Goal: Information Seeking & Learning: Learn about a topic

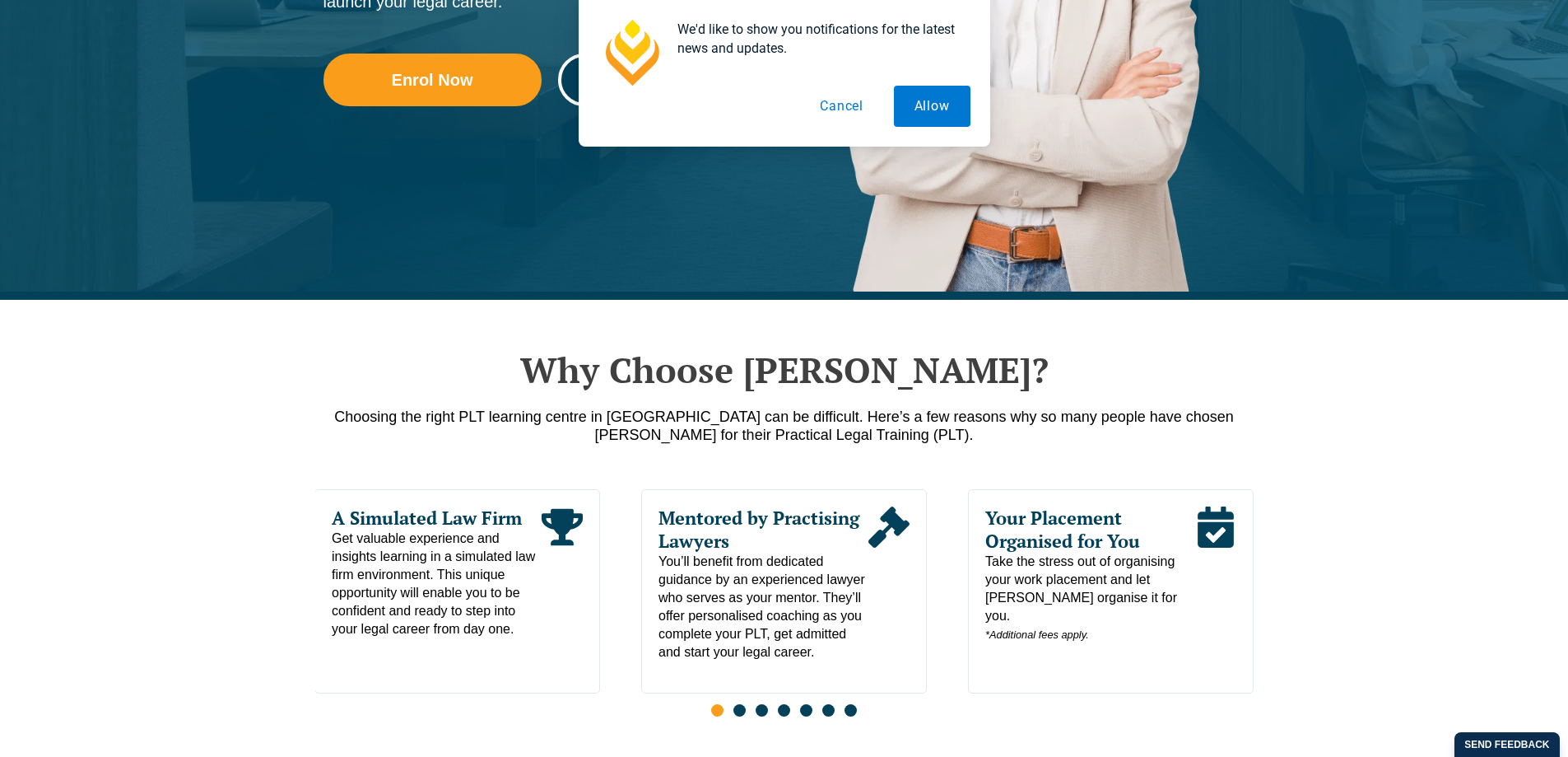
scroll to position [577, 0]
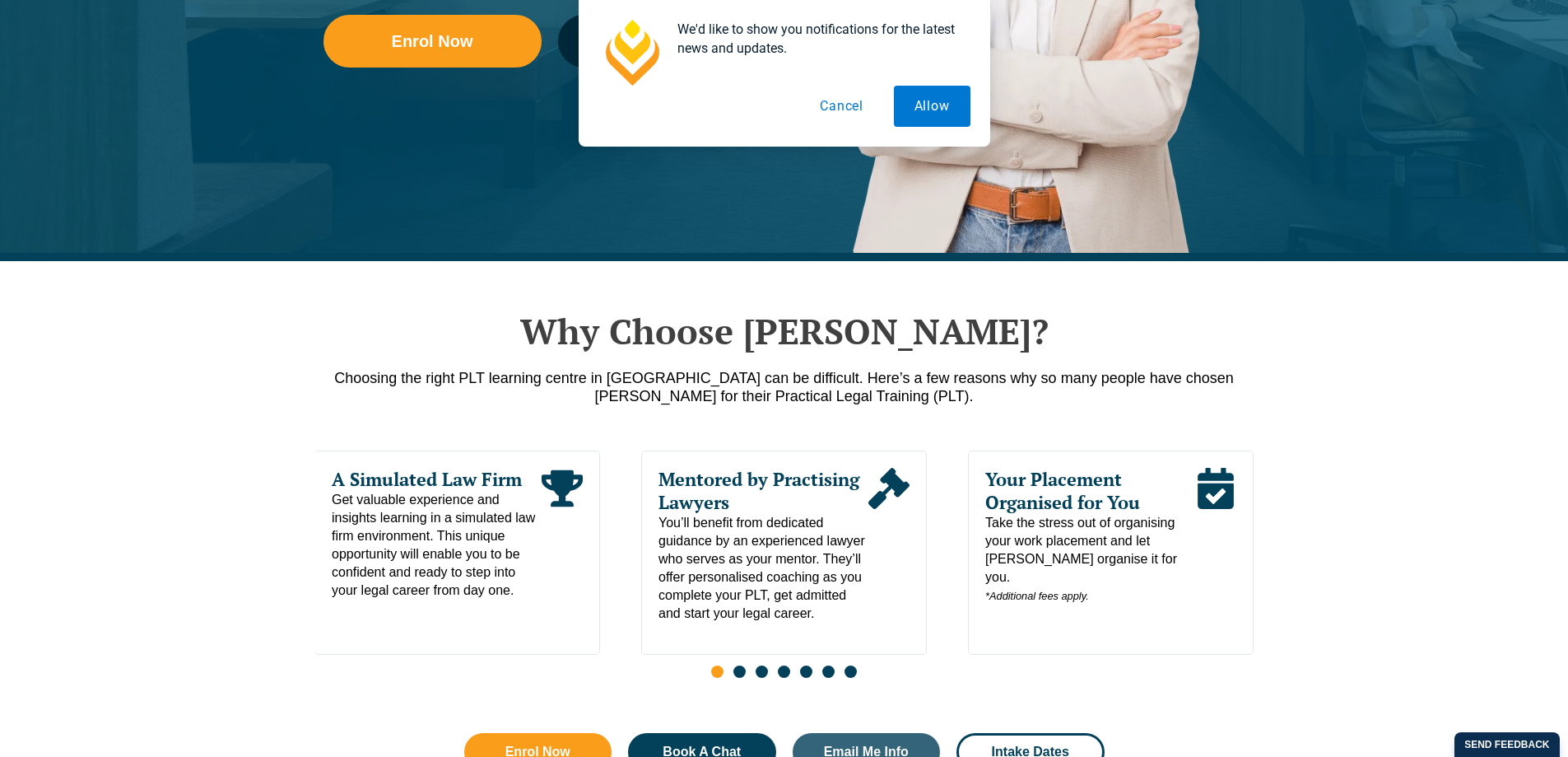
click at [850, 109] on button "Cancel" at bounding box center [841, 106] width 85 height 41
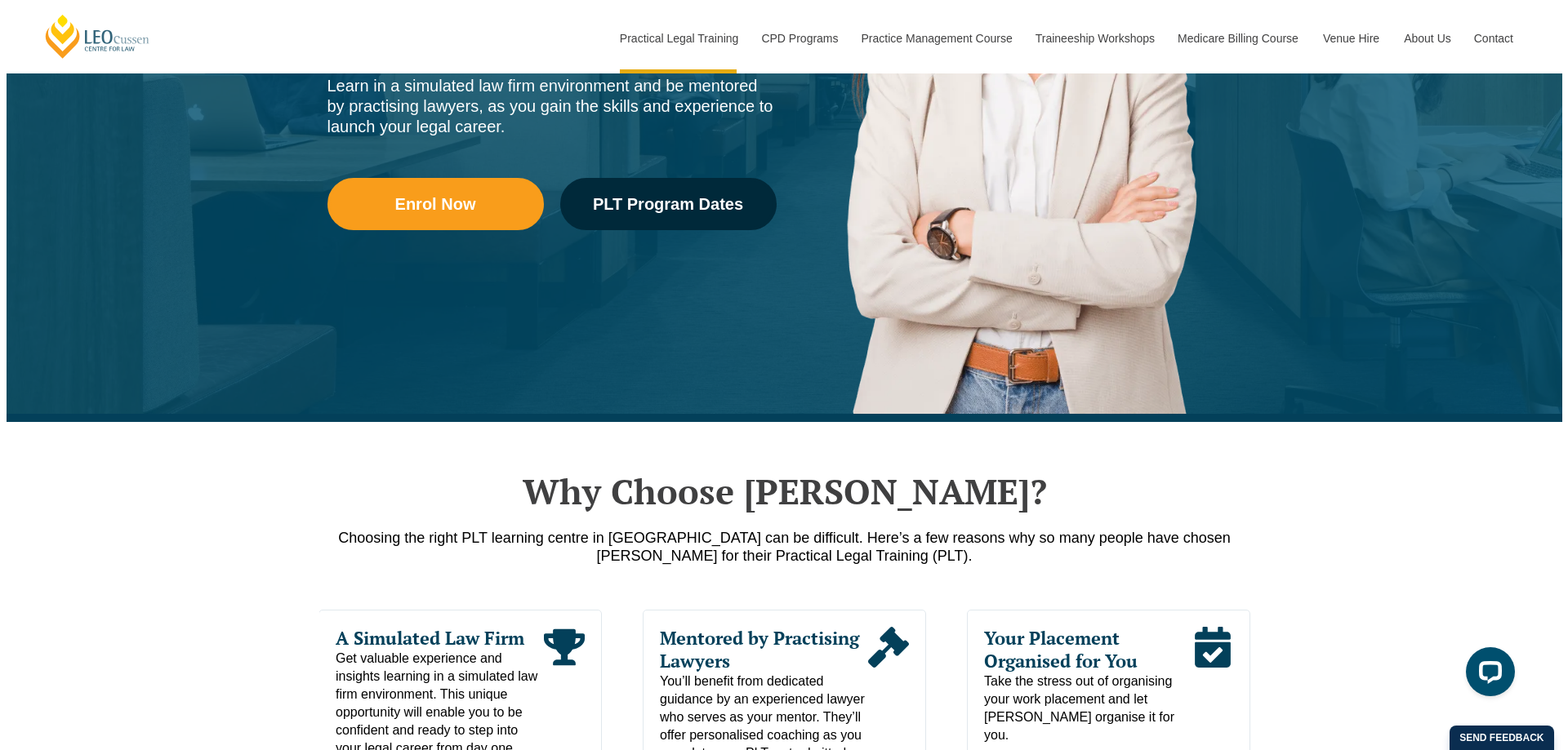
scroll to position [0, 0]
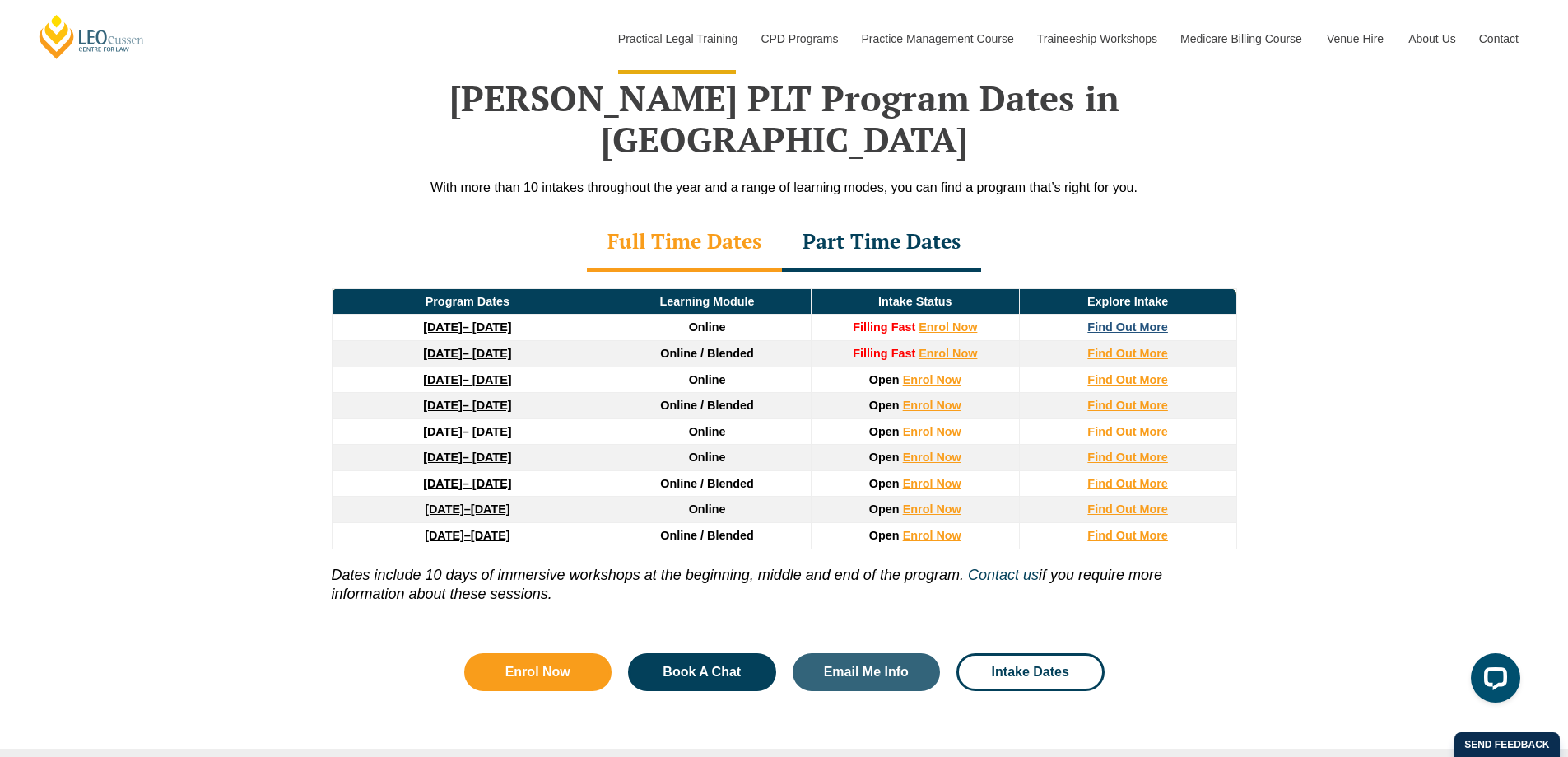
click at [1126, 321] on strong "Find Out More" at bounding box center [1128, 327] width 81 height 14
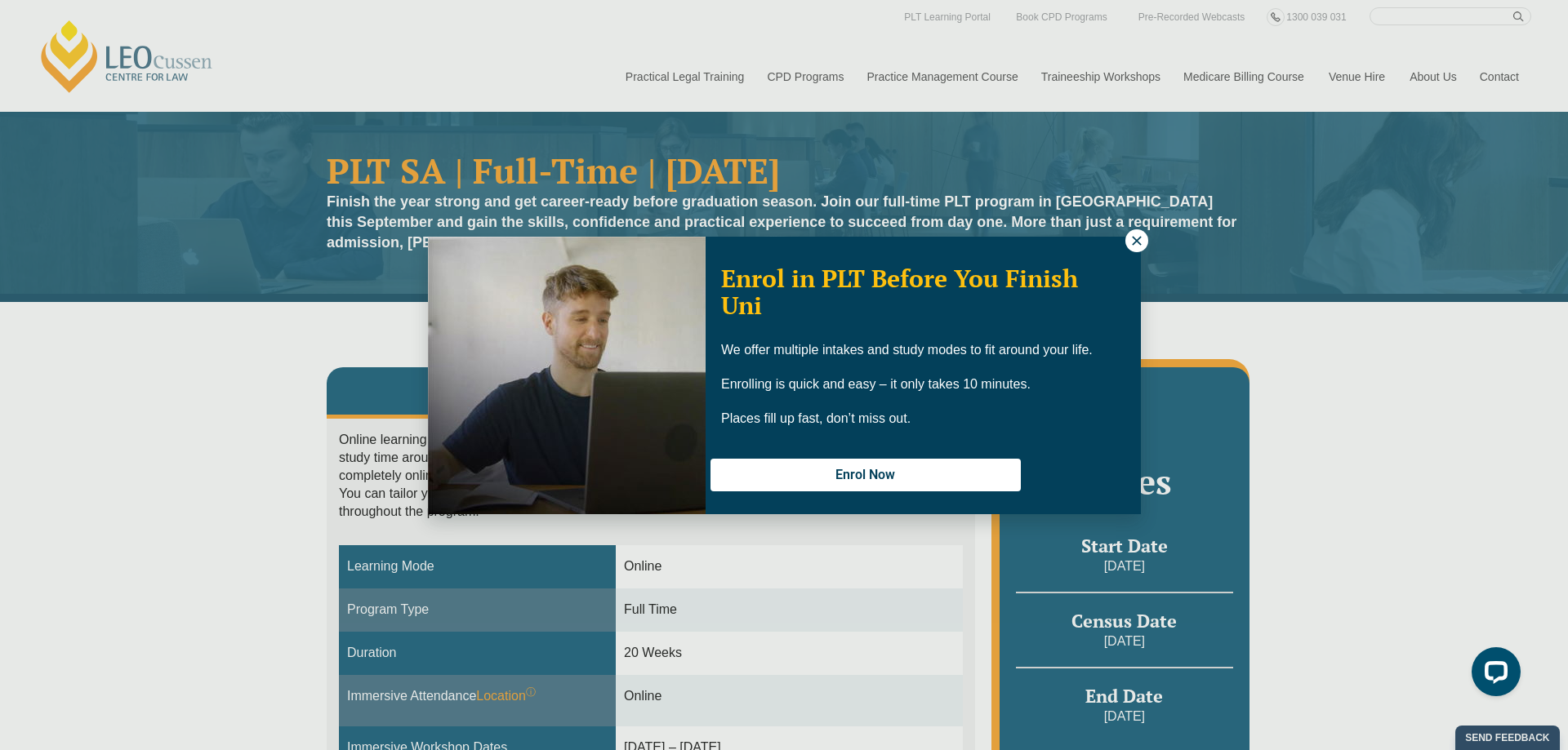
click at [1129, 234] on icon at bounding box center [1136, 240] width 14 height 14
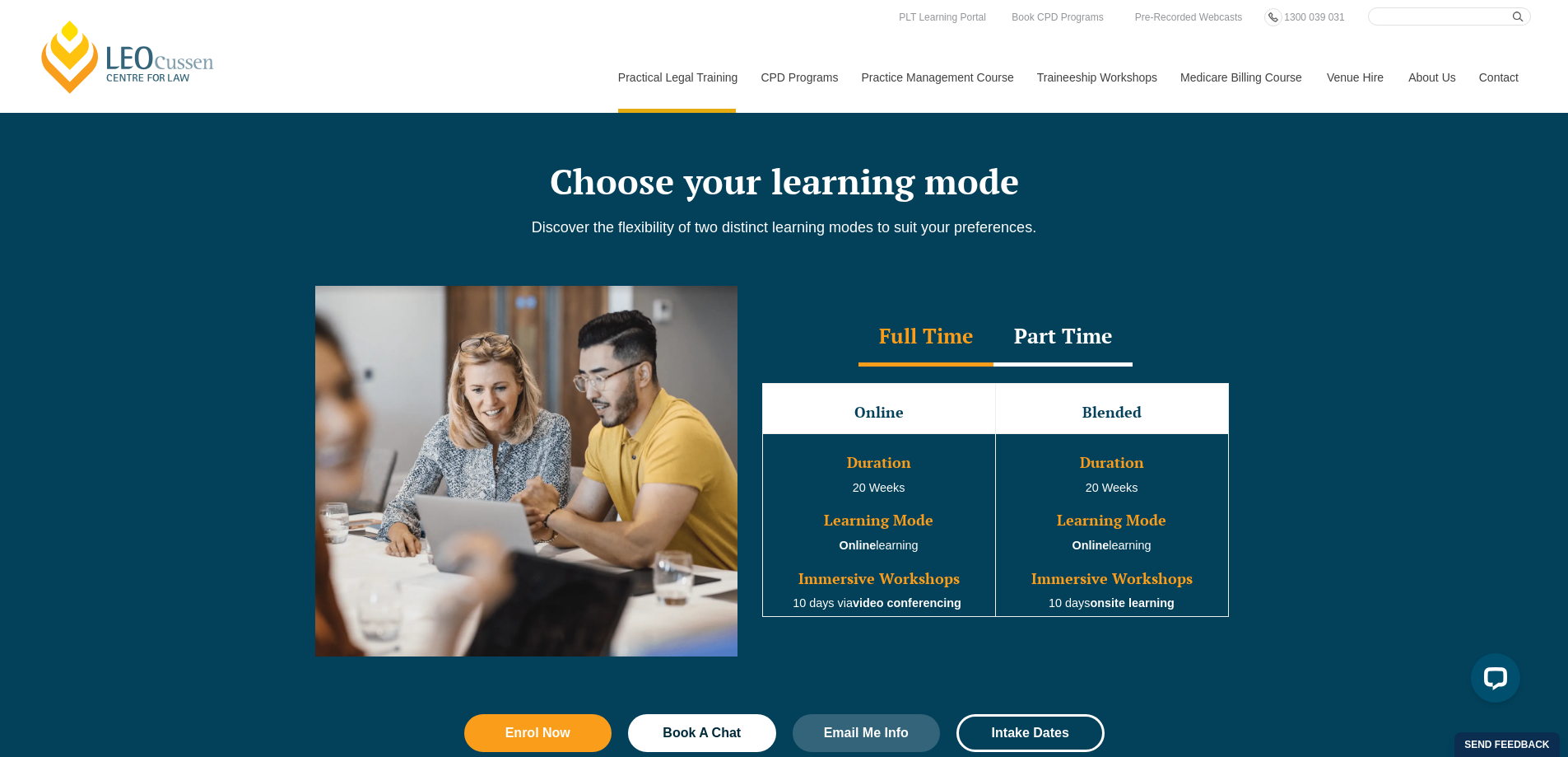
scroll to position [1301, 0]
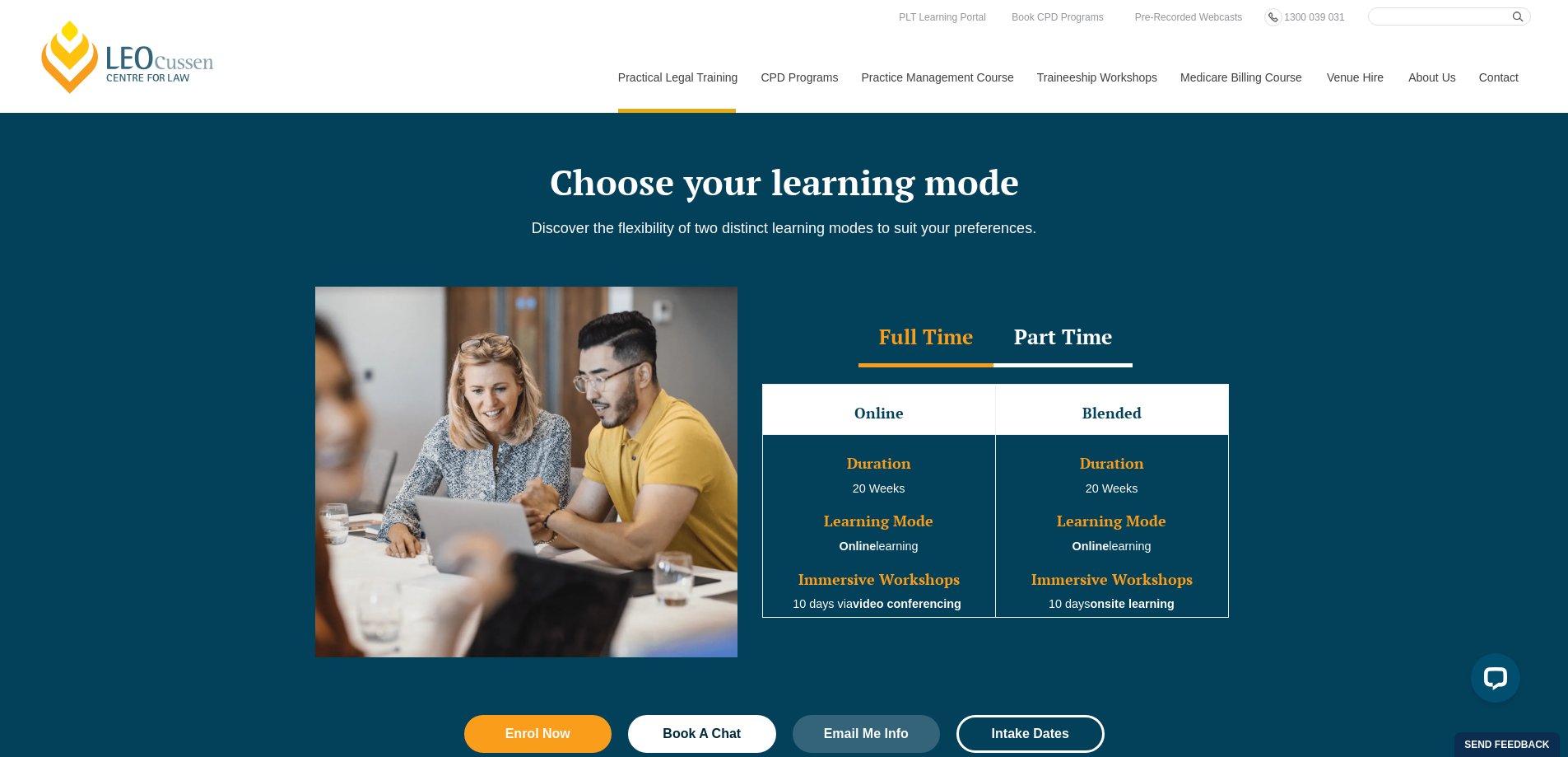
click at [1074, 354] on div "Part Time" at bounding box center [1063, 339] width 139 height 58
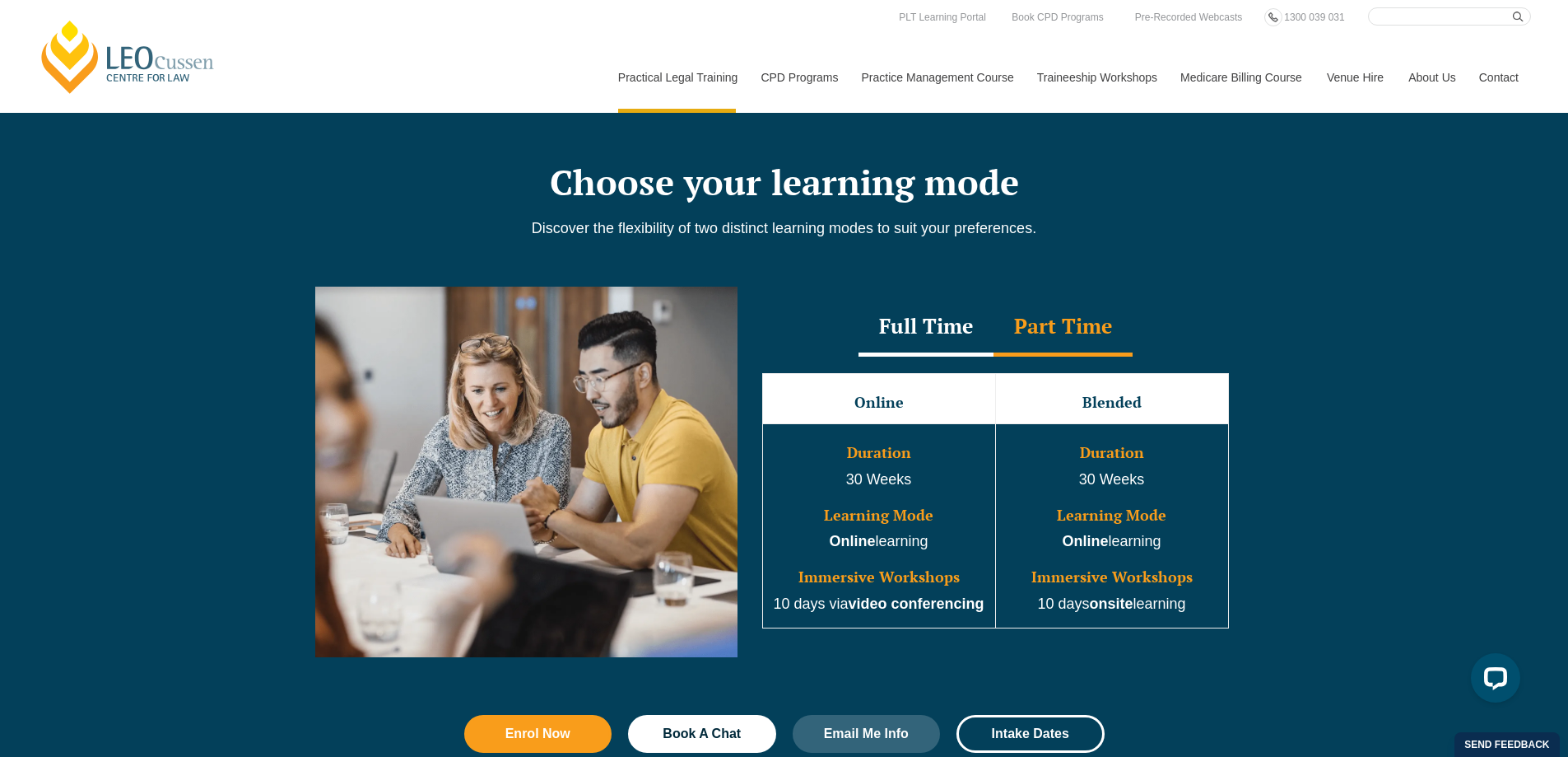
click at [936, 337] on div "Full Time" at bounding box center [926, 328] width 135 height 58
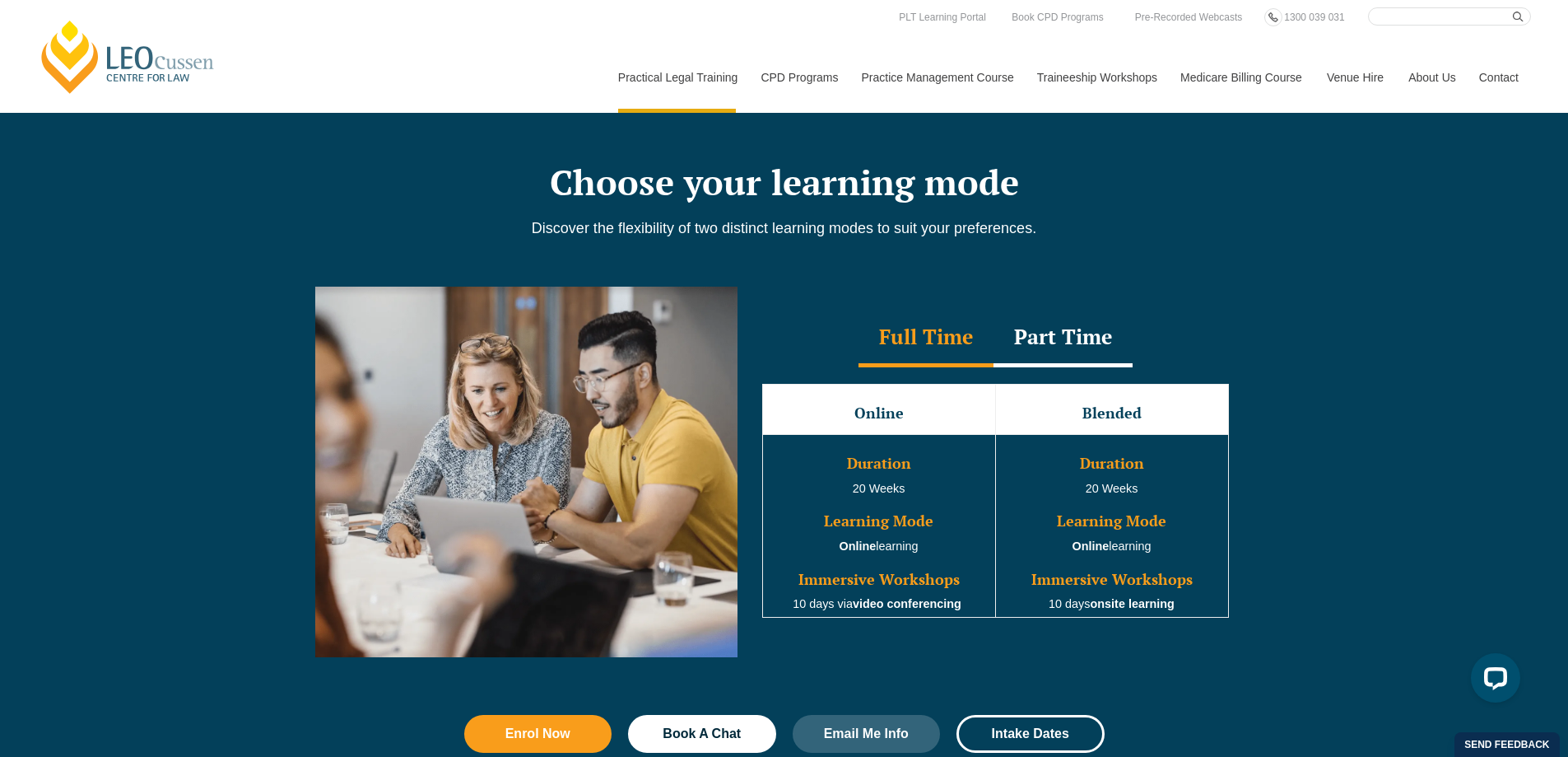
click at [996, 333] on div "Part Time" at bounding box center [1063, 339] width 139 height 58
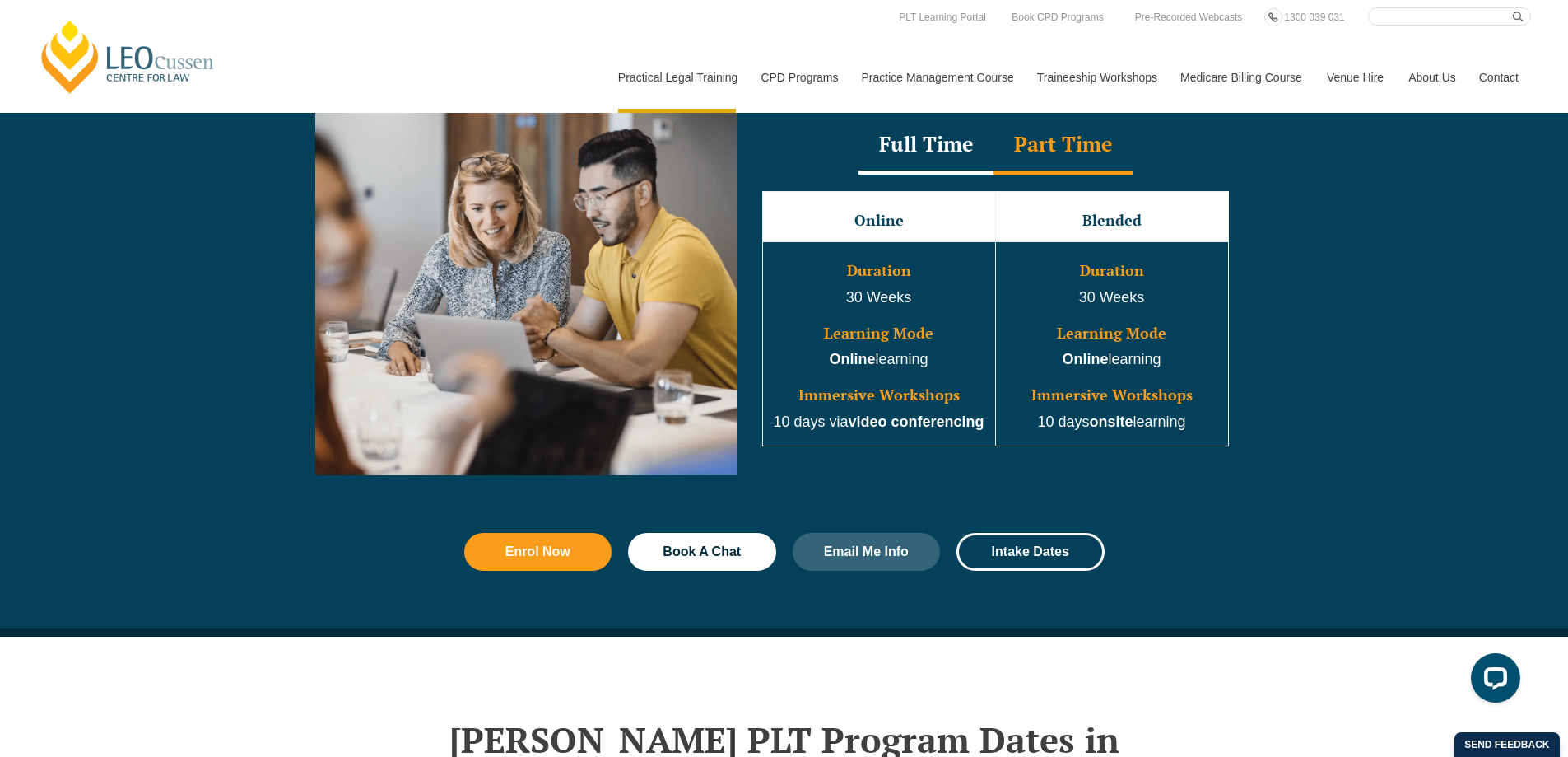
scroll to position [1466, 0]
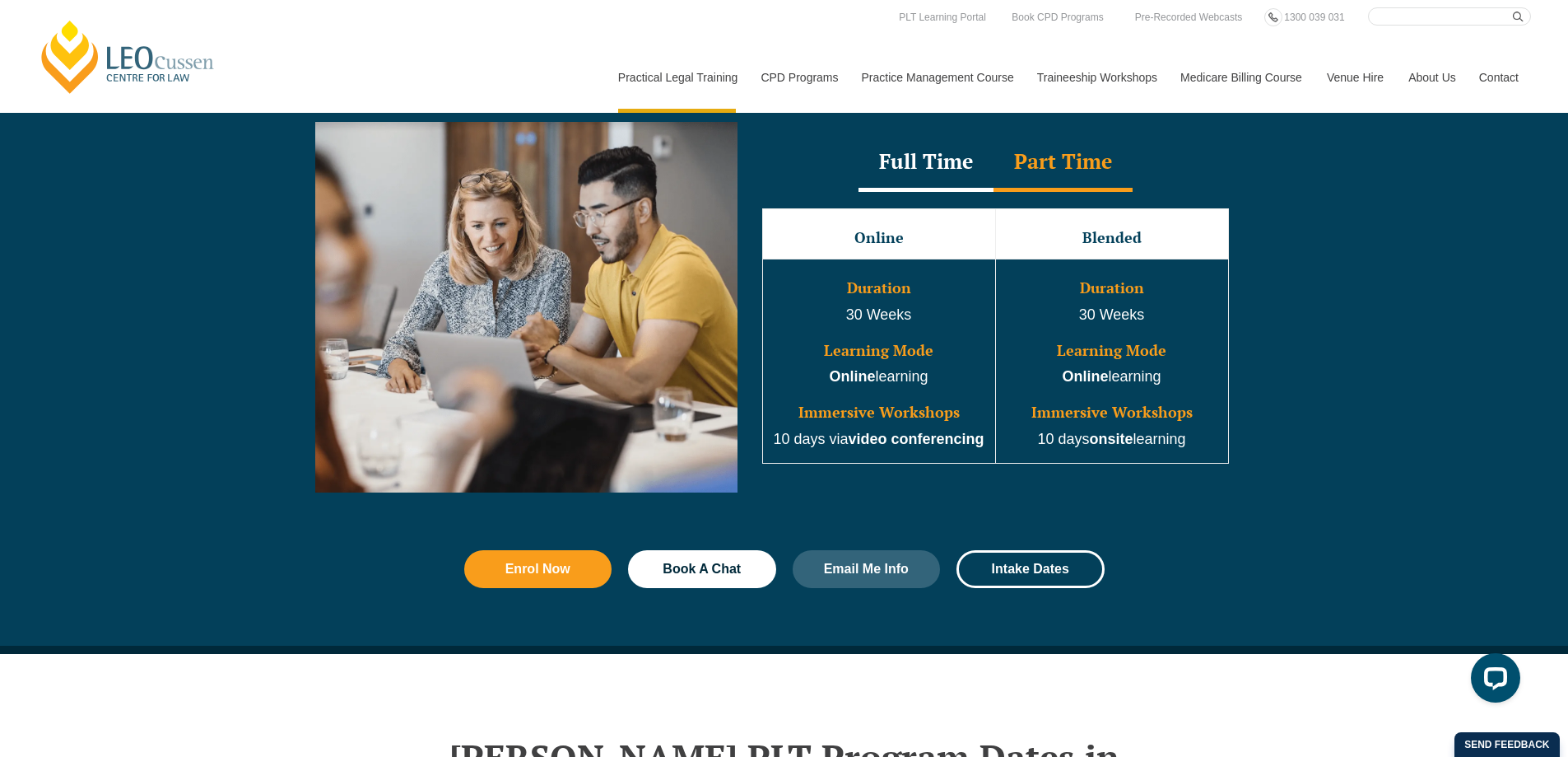
click at [923, 158] on div "Full Time" at bounding box center [926, 163] width 135 height 58
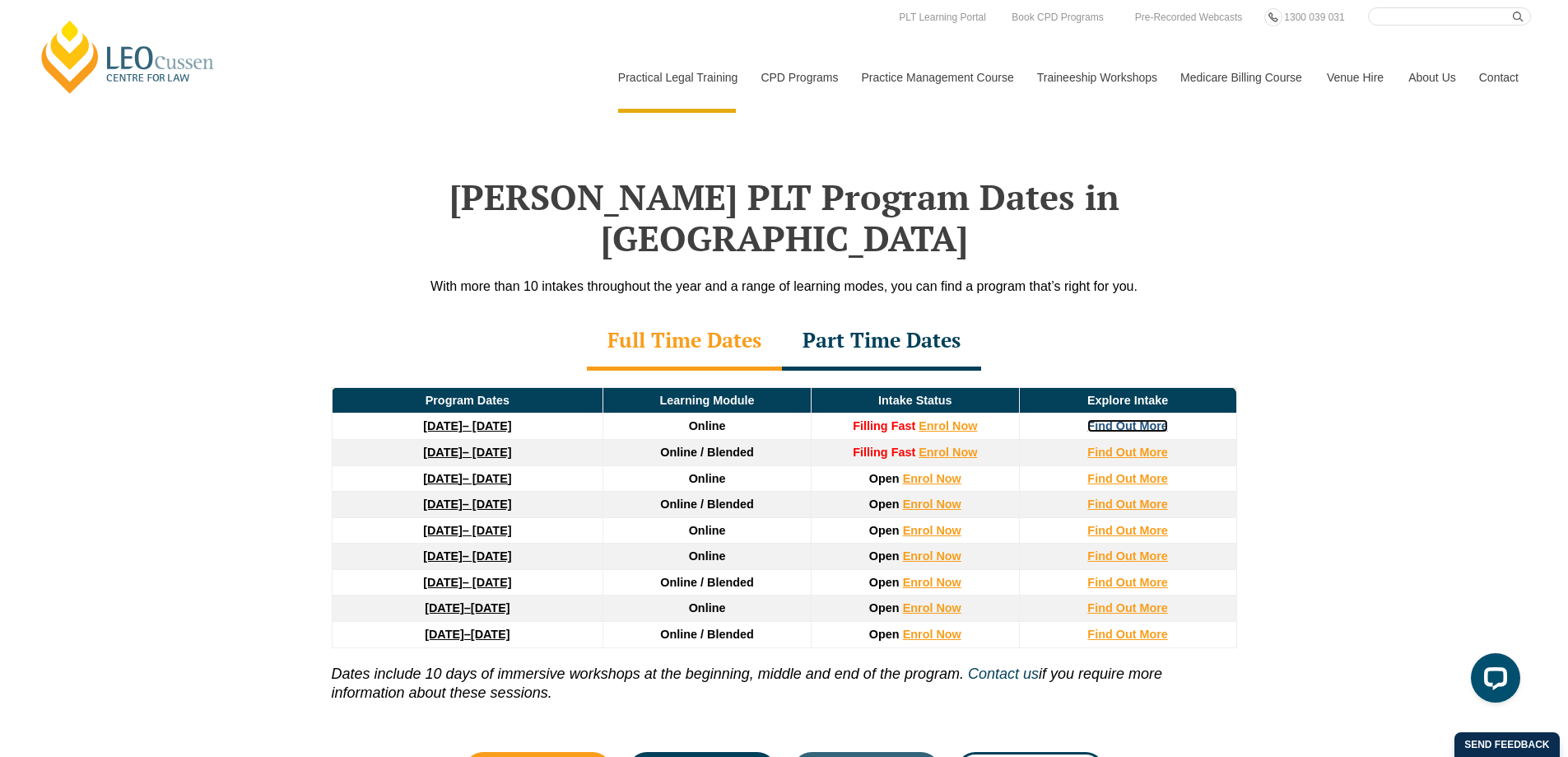
scroll to position [1878, 0]
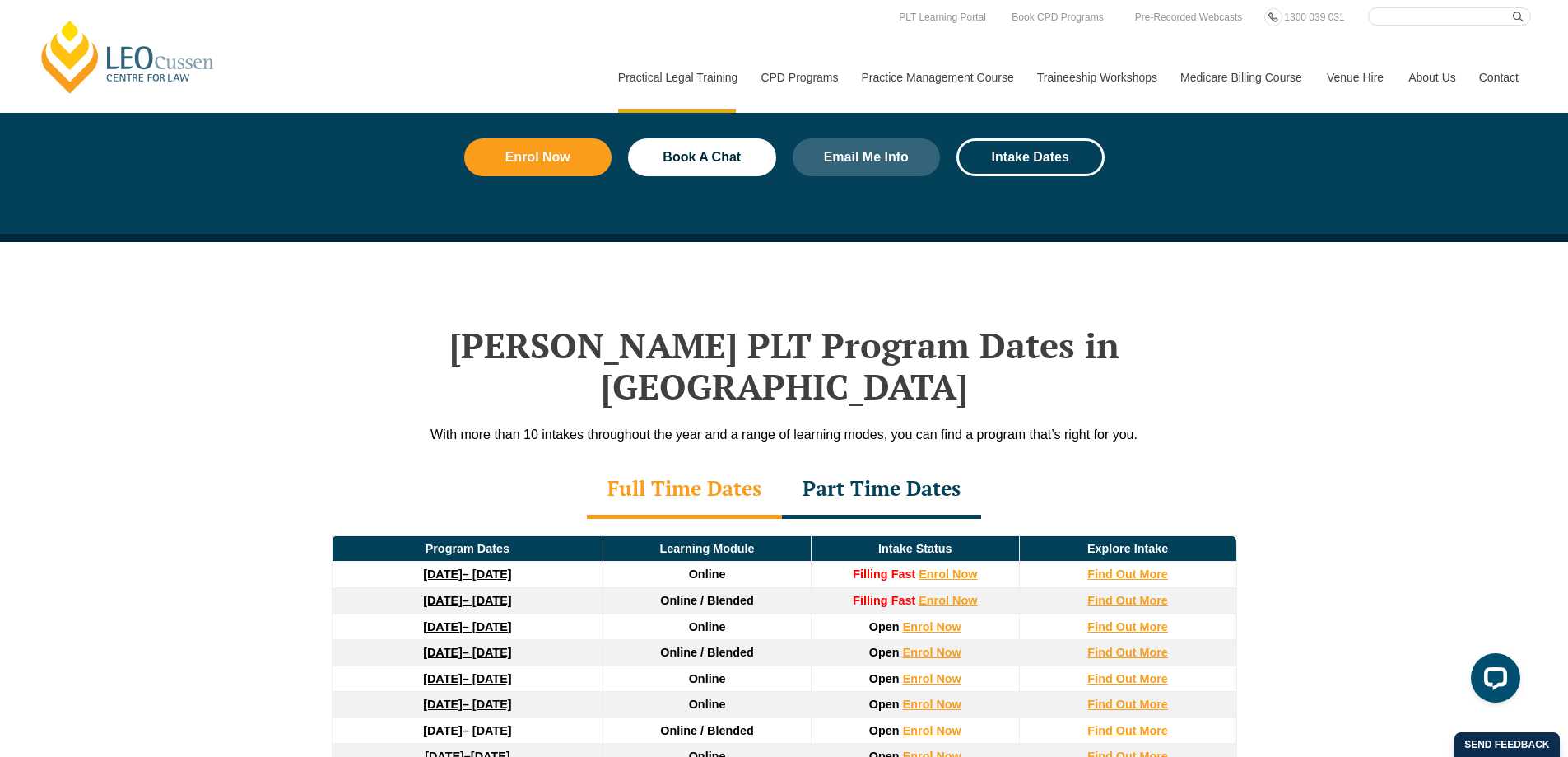
click at [854, 461] on div "Part Time Dates" at bounding box center [881, 490] width 199 height 58
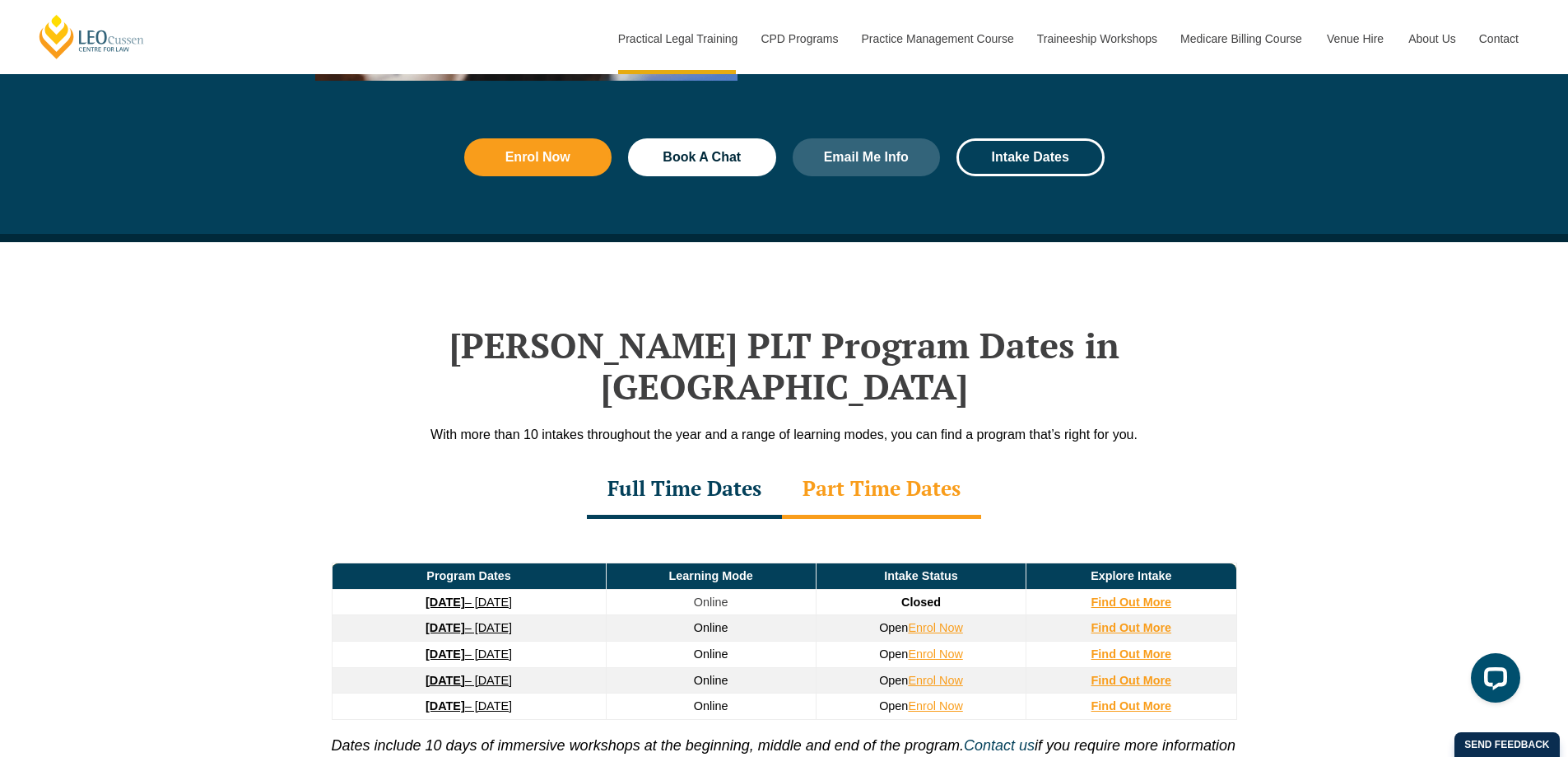
scroll to position [2125, 0]
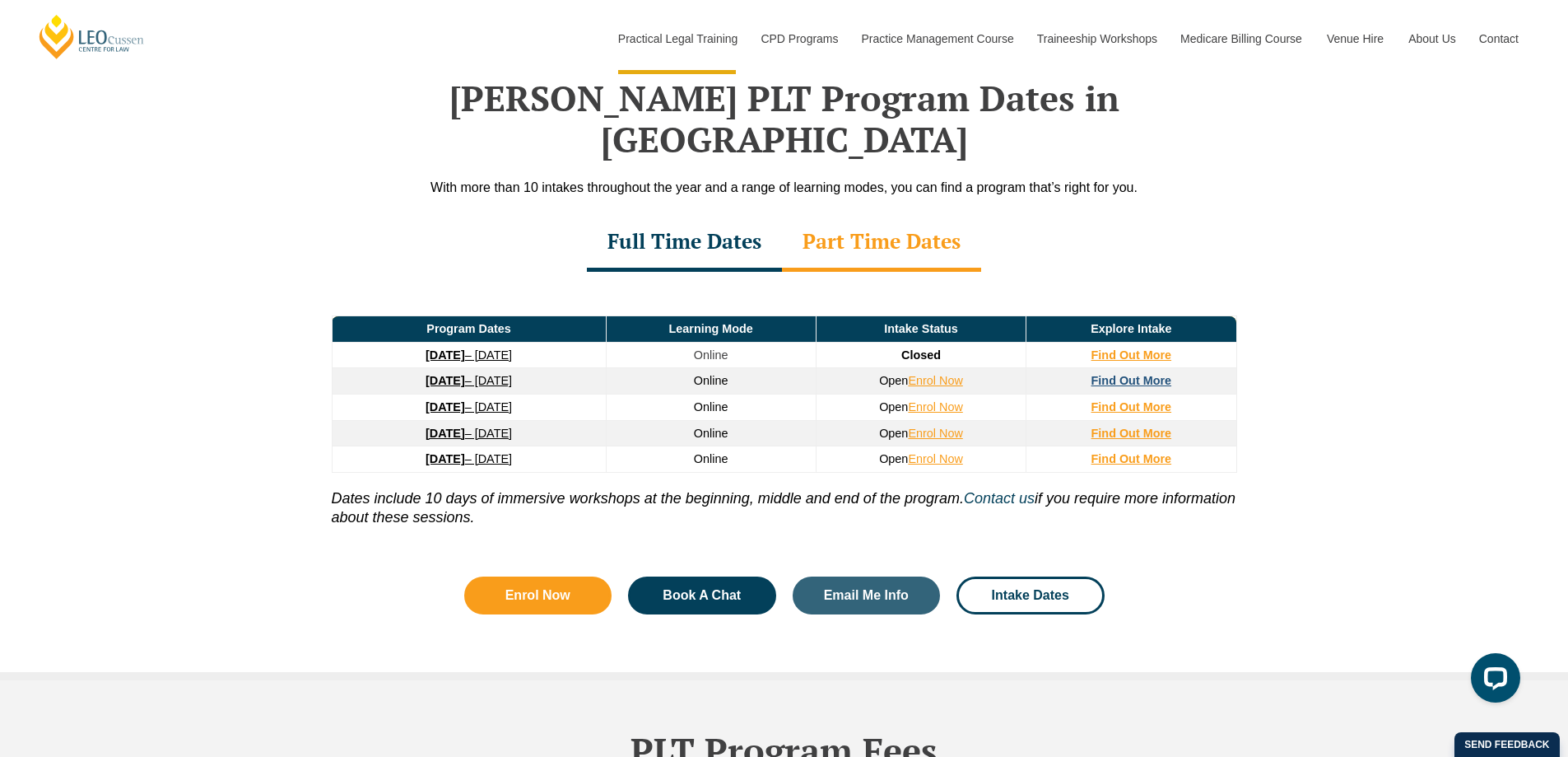
click at [1162, 374] on strong "Find Out More" at bounding box center [1132, 380] width 81 height 14
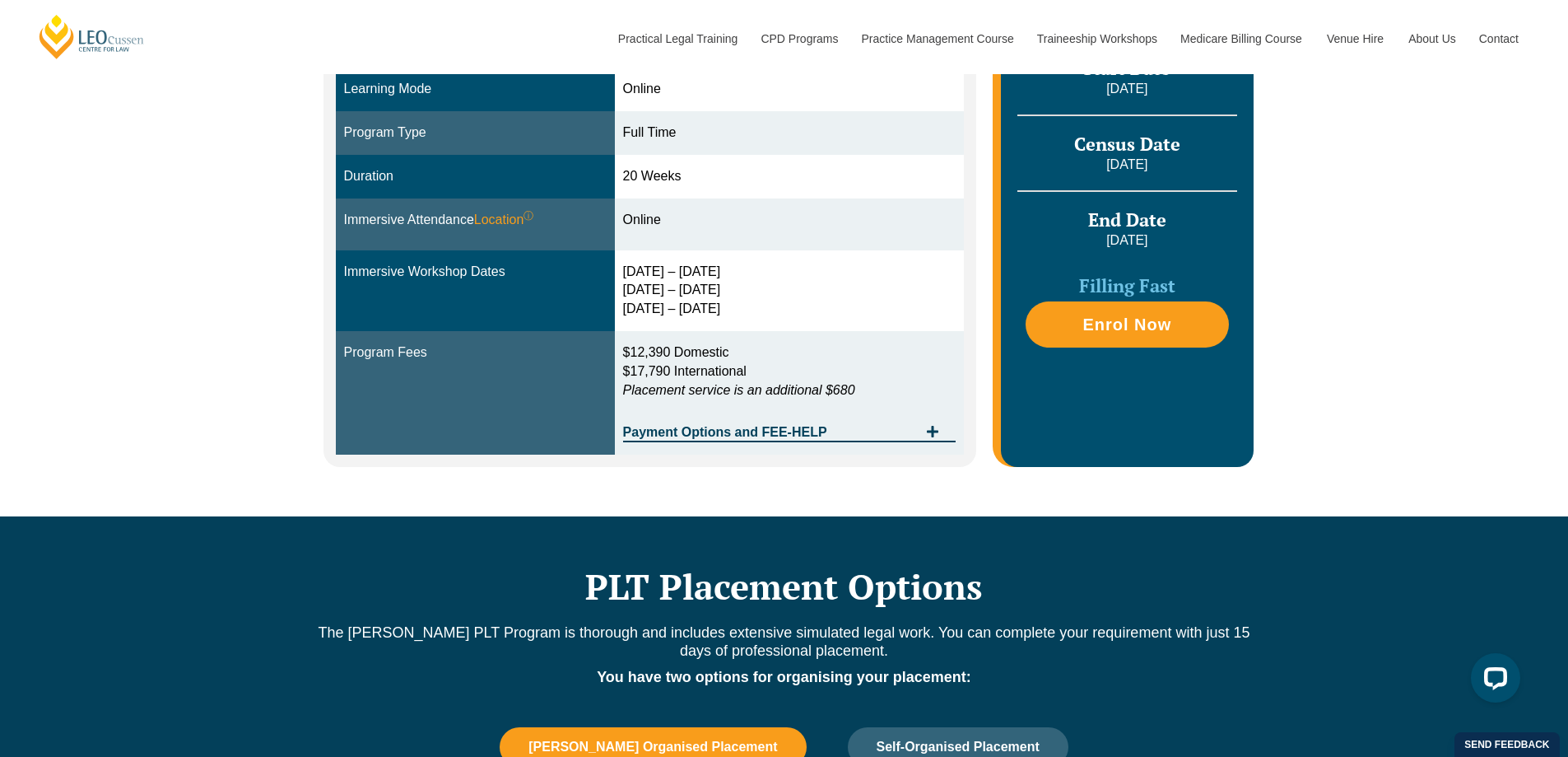
scroll to position [659, 0]
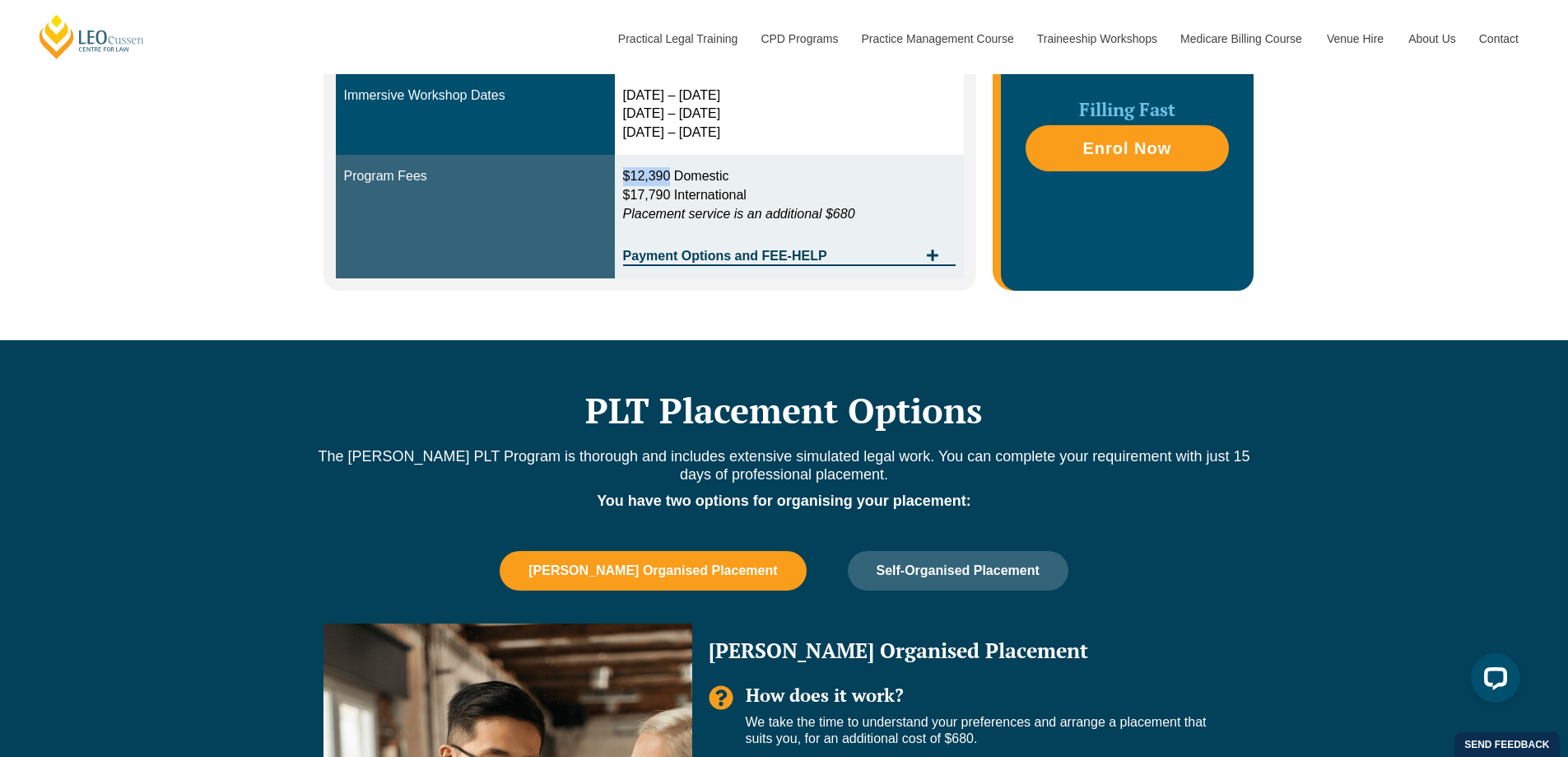
drag, startPoint x: 628, startPoint y: 173, endPoint x: 675, endPoint y: 168, distance: 47.3
click at [675, 168] on td "$12,390 Domestic $17,790 International Placement service is an additional $680 …" at bounding box center [790, 216] width 349 height 123
copy span "$12,390"
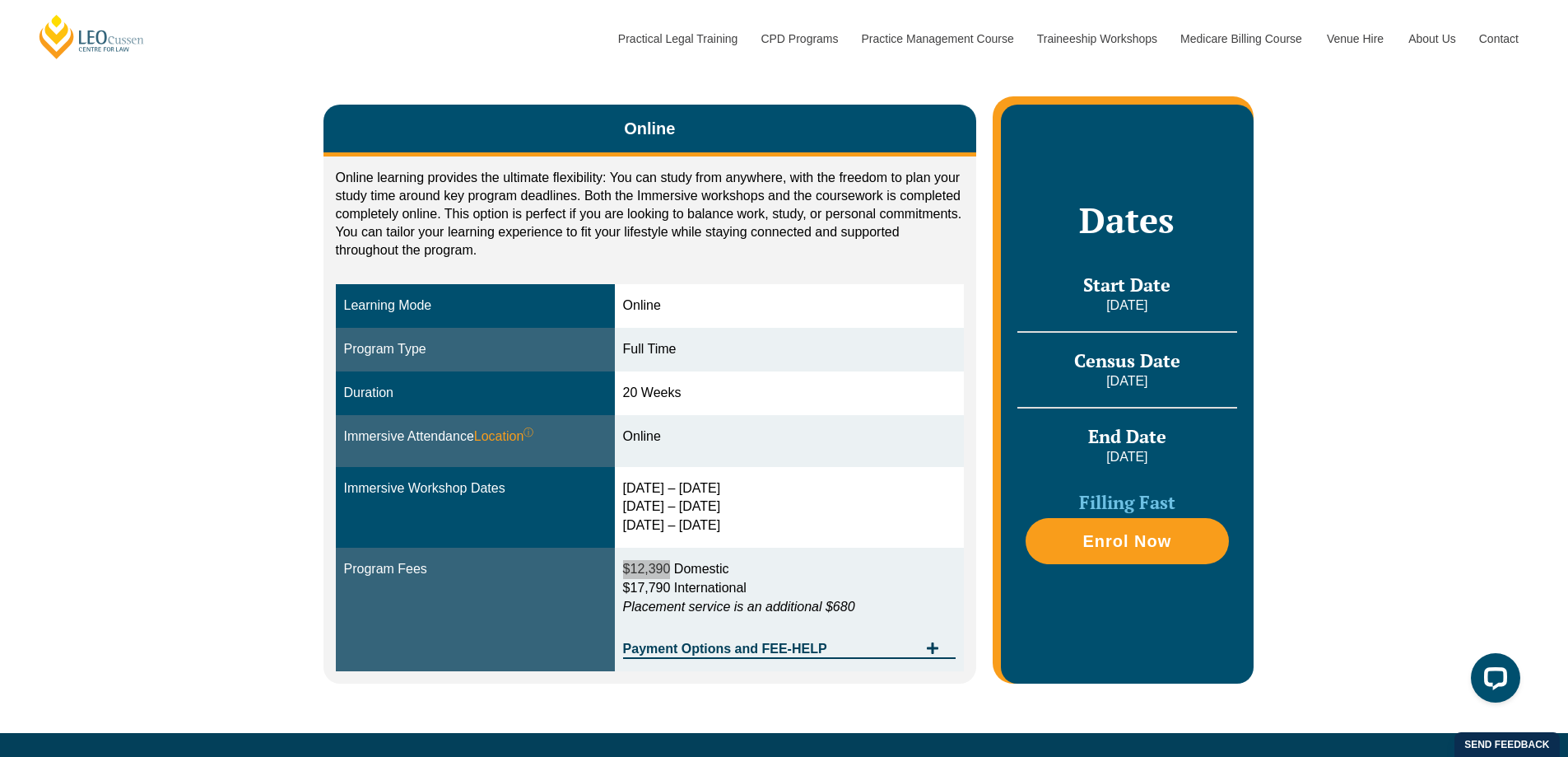
scroll to position [247, 0]
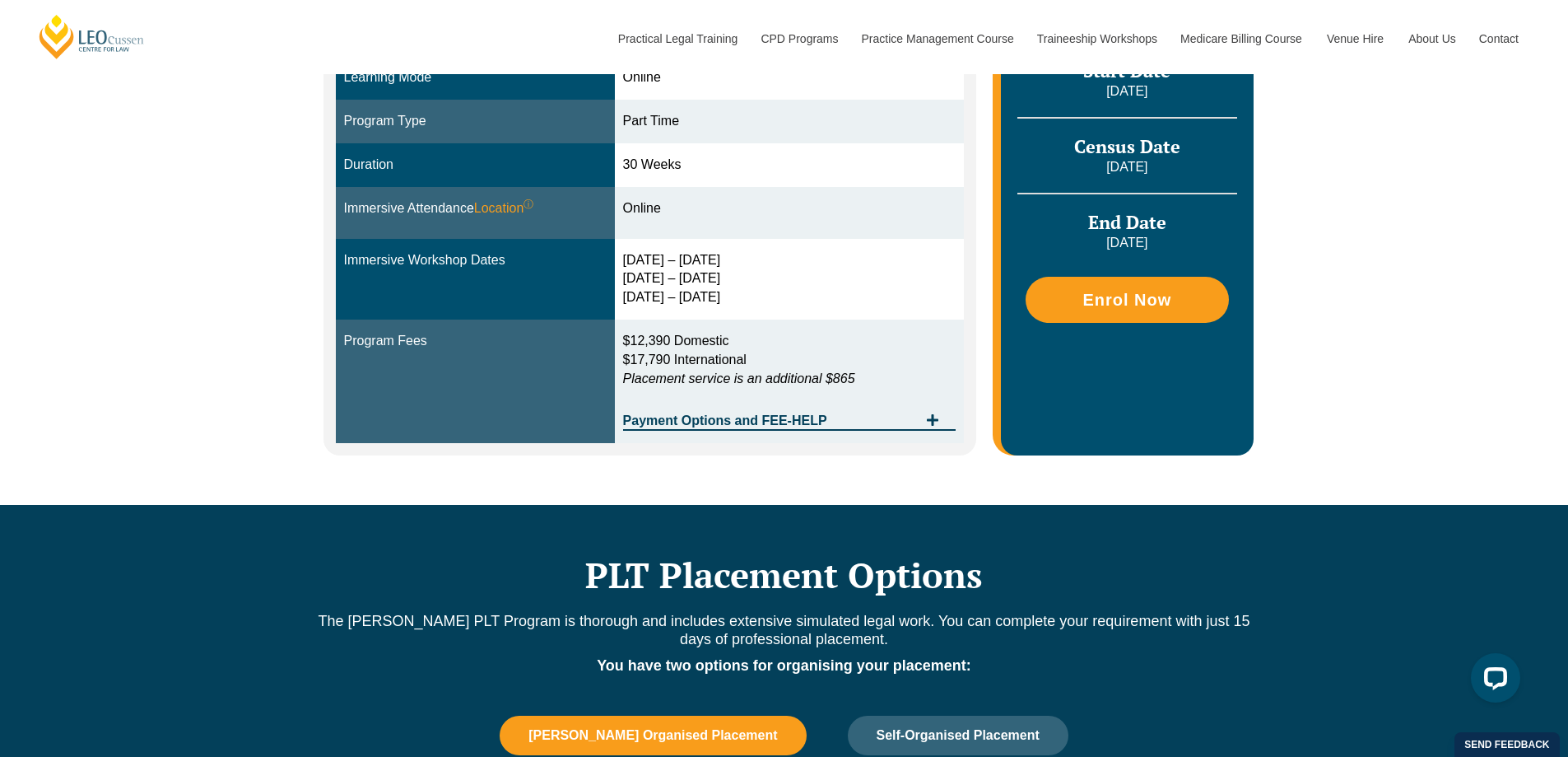
scroll to position [412, 0]
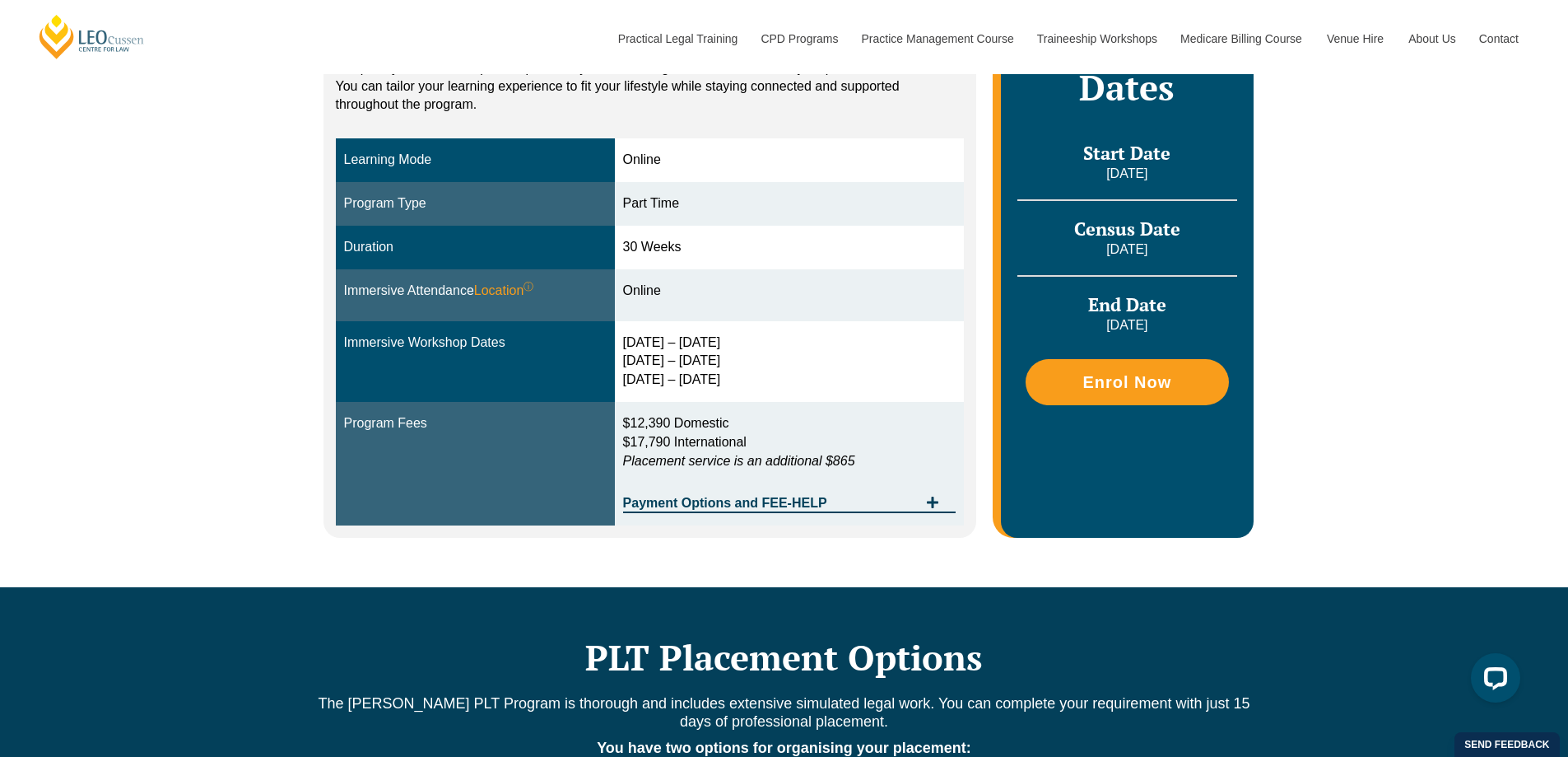
click at [974, 319] on div "Online learning provides the ultimate flexibility: You can study from anywhere,…" at bounding box center [650, 274] width 654 height 526
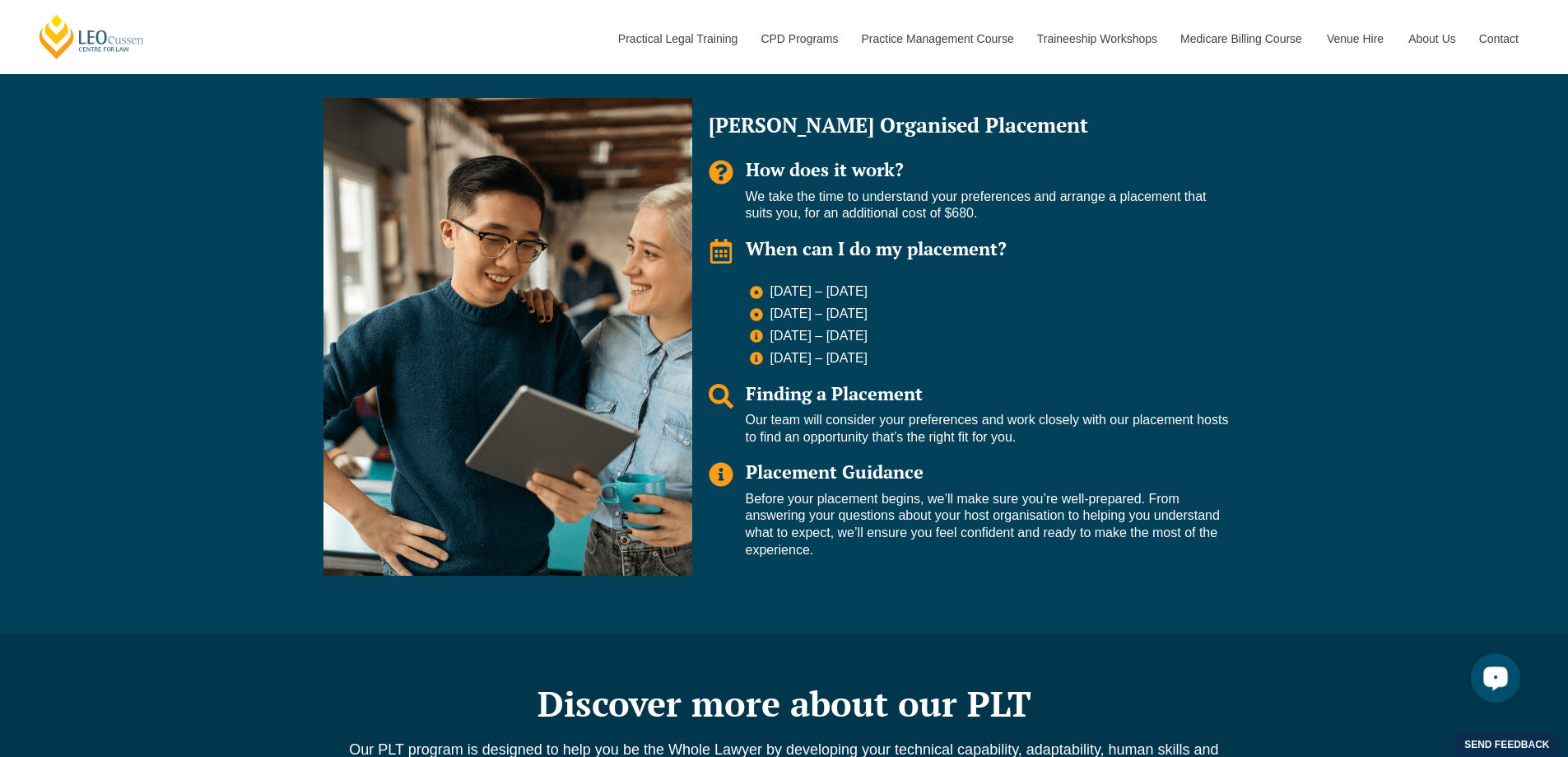
scroll to position [991, 0]
